Goal: Task Accomplishment & Management: Use online tool/utility

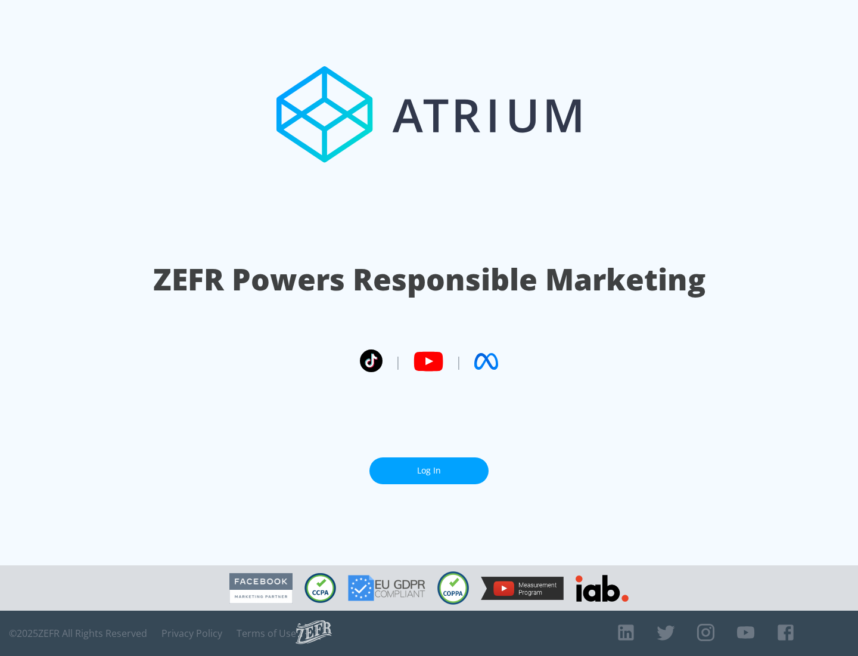
click at [429, 470] on link "Log In" at bounding box center [429, 470] width 119 height 27
